Goal: Transaction & Acquisition: Purchase product/service

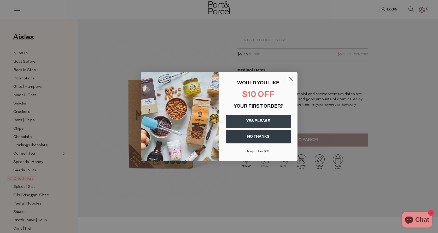
click at [291, 78] on icon "Close dialog" at bounding box center [291, 79] width 4 height 4
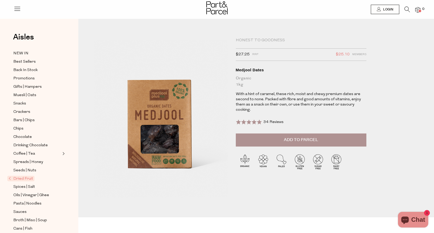
click at [406, 9] on icon at bounding box center [406, 10] width 5 height 6
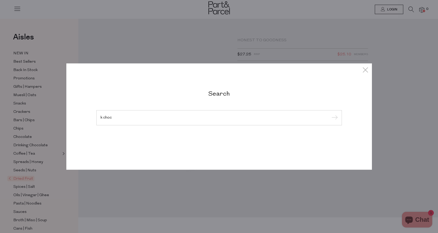
type input "k choc"
click at [330, 114] on input "submit" at bounding box center [334, 118] width 8 height 8
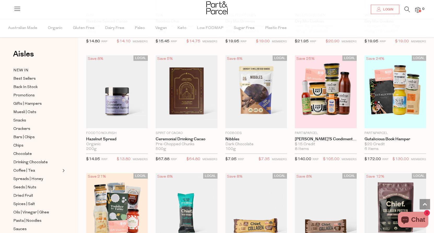
scroll to position [749, 0]
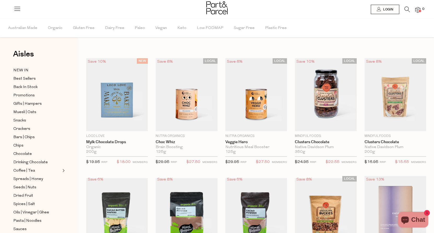
click at [410, 5] on div at bounding box center [217, 8] width 434 height 17
click at [408, 7] on icon at bounding box center [406, 10] width 5 height 6
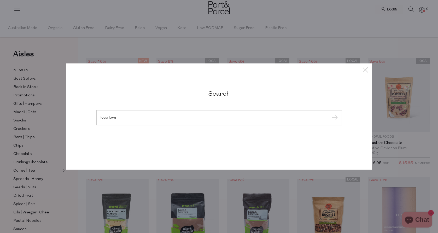
type input "loco love"
click at [330, 114] on input "submit" at bounding box center [334, 118] width 8 height 8
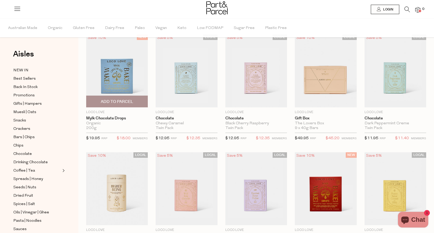
scroll to position [46, 0]
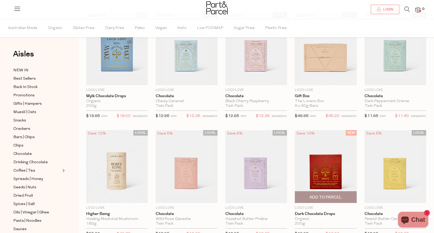
click at [316, 172] on img at bounding box center [326, 166] width 62 height 73
